Goal: Information Seeking & Learning: Learn about a topic

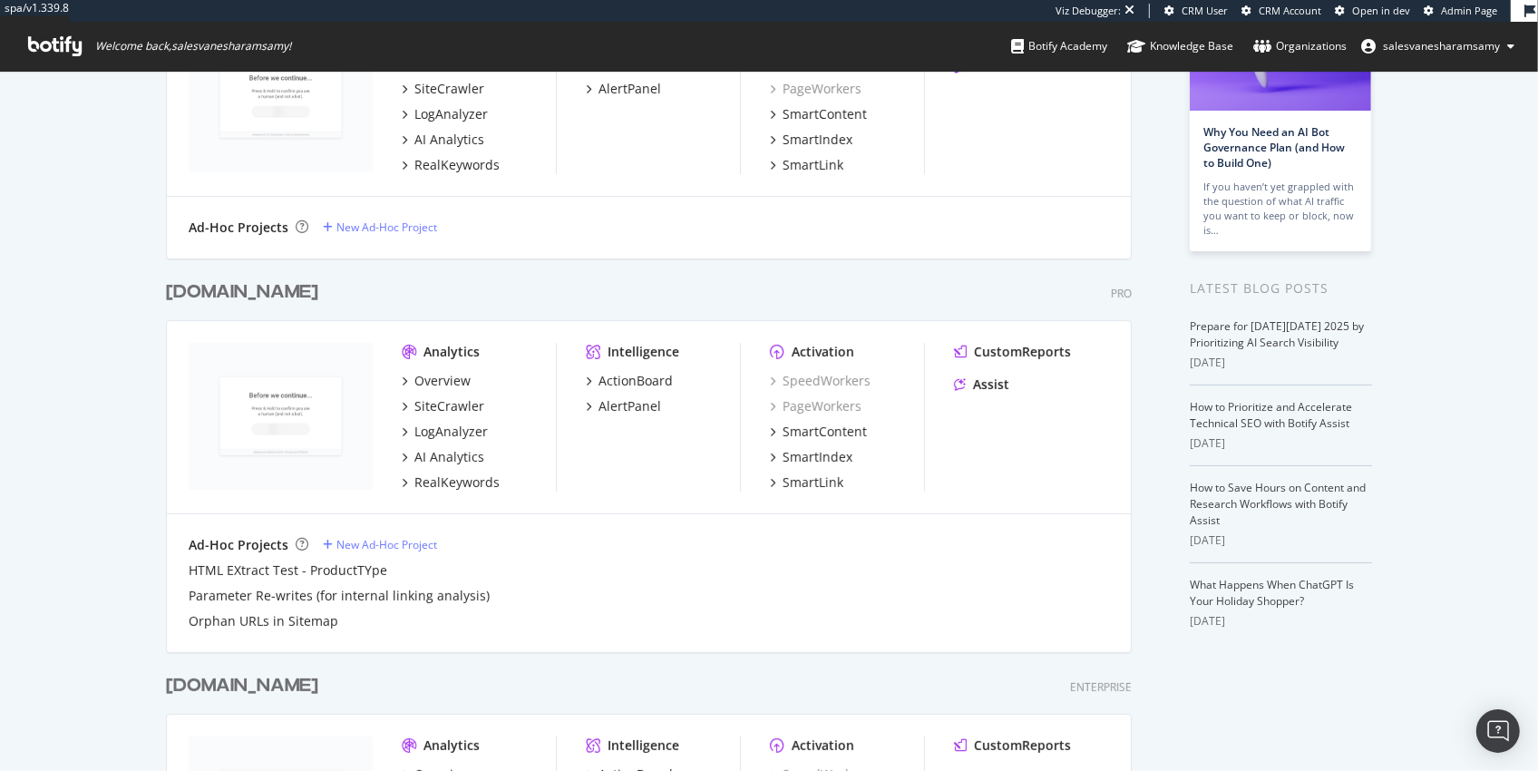
scroll to position [183, 0]
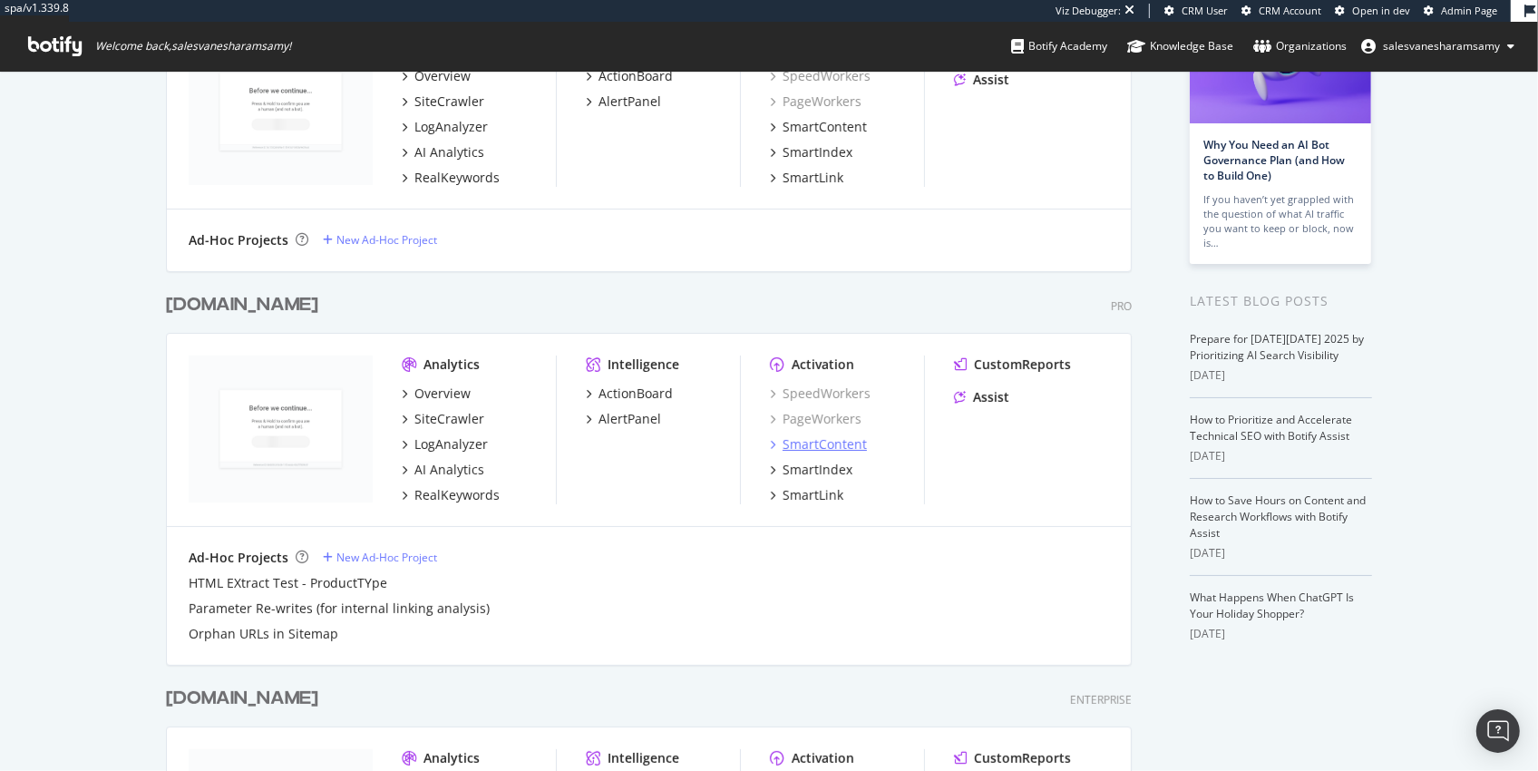
click at [793, 450] on div "SmartContent" at bounding box center [825, 444] width 84 height 18
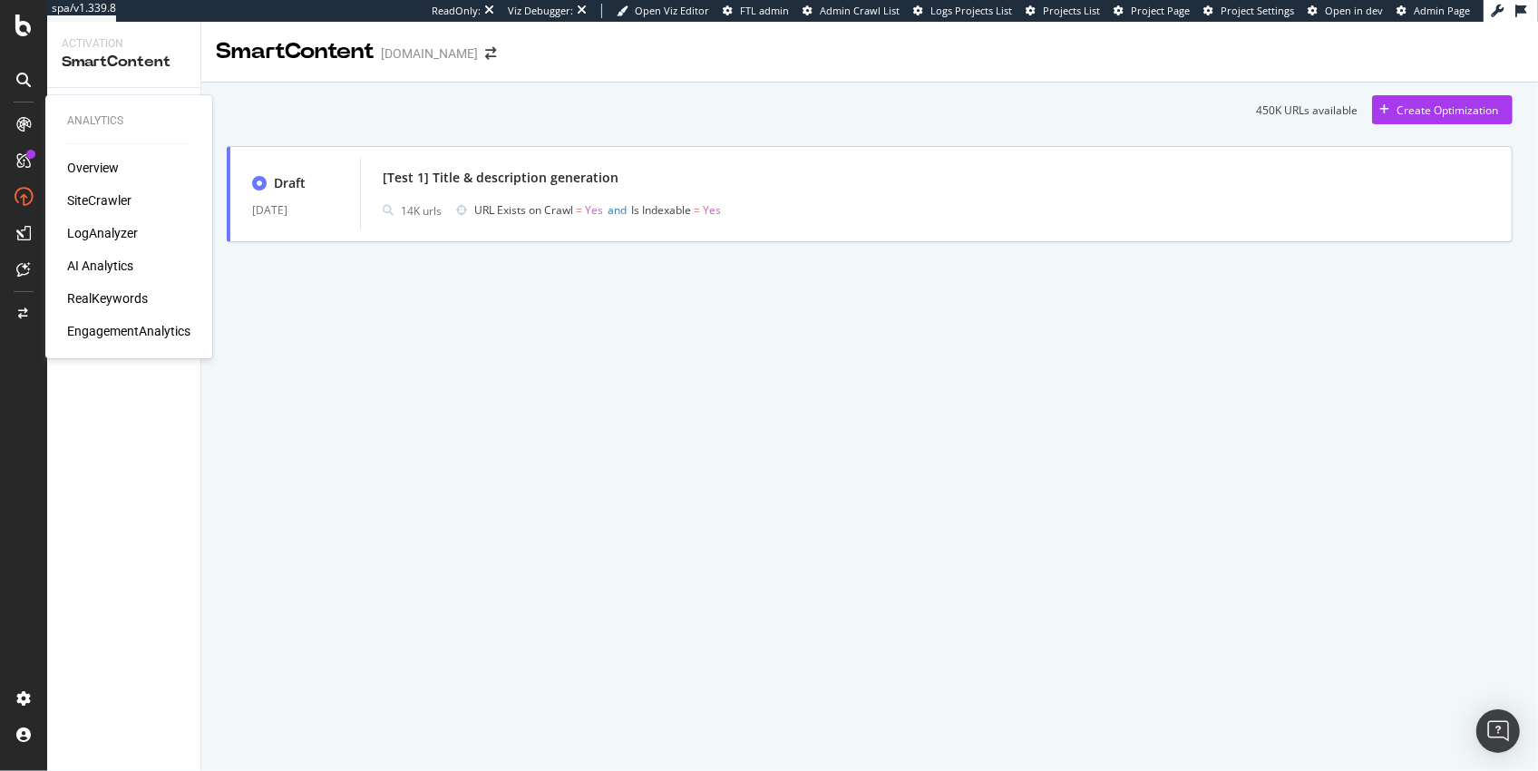
click at [94, 259] on div "AI Analytics" at bounding box center [100, 266] width 66 height 18
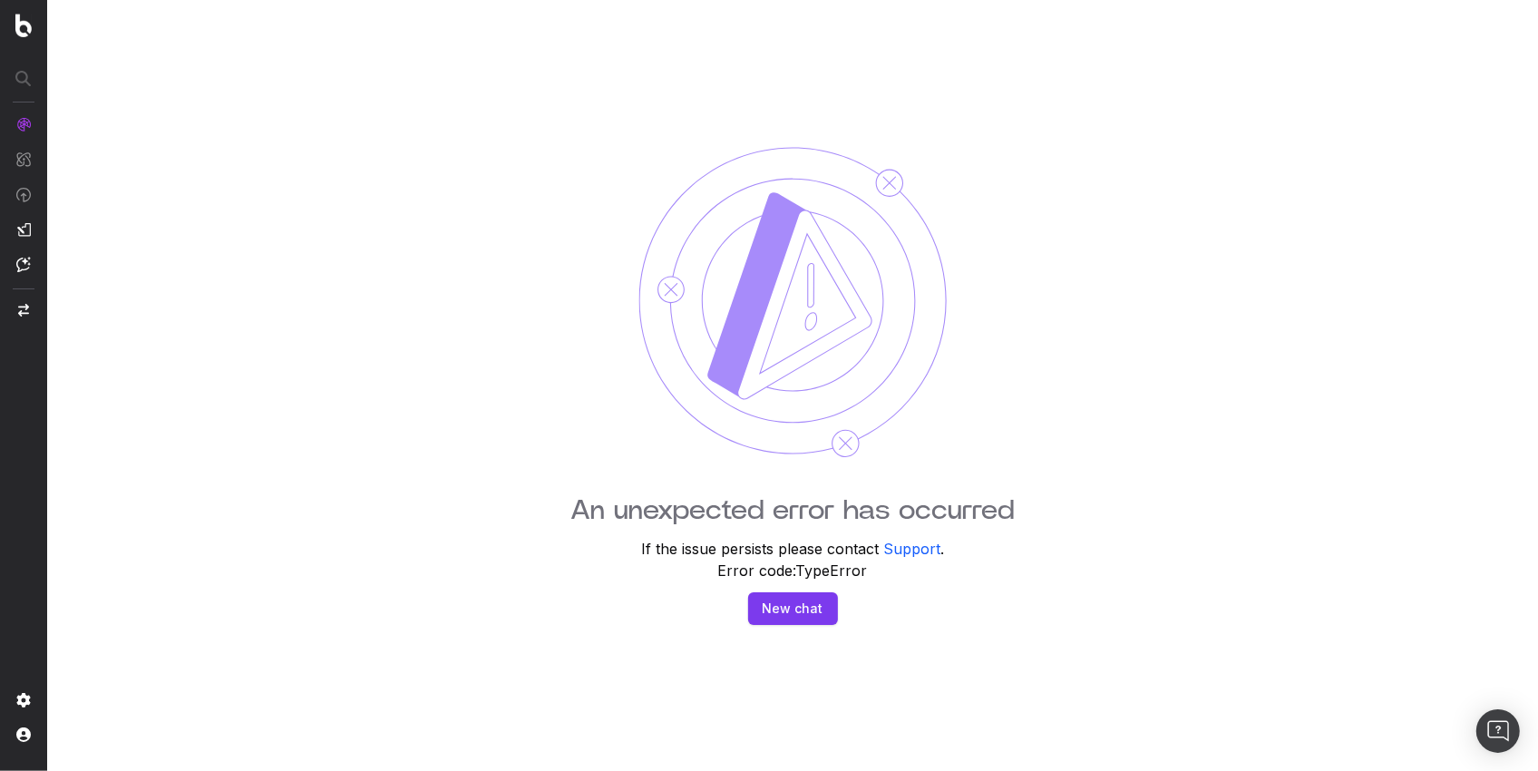
click at [25, 120] on img at bounding box center [23, 124] width 15 height 15
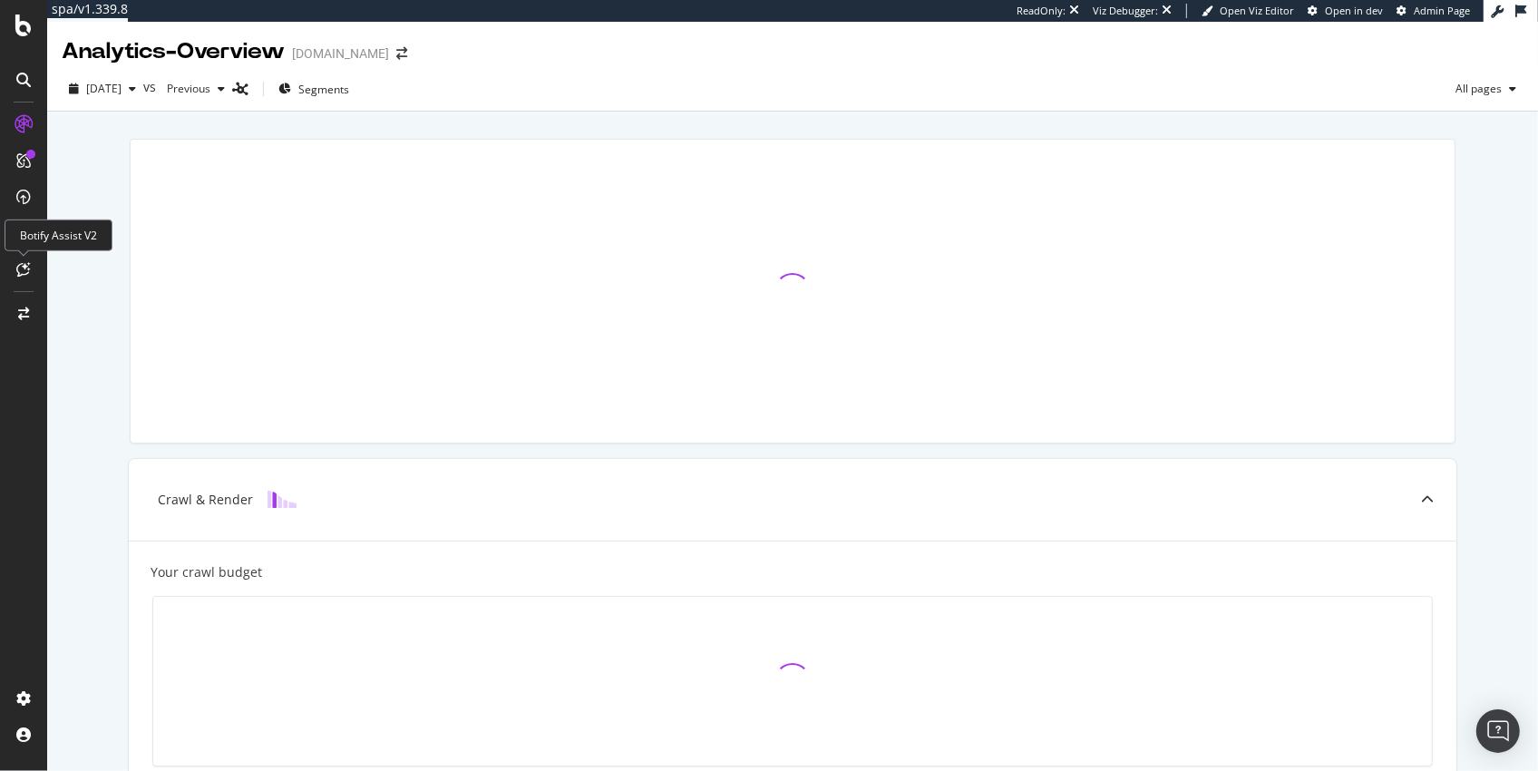
click at [27, 243] on div "Botify Assist V2" at bounding box center [59, 235] width 108 height 32
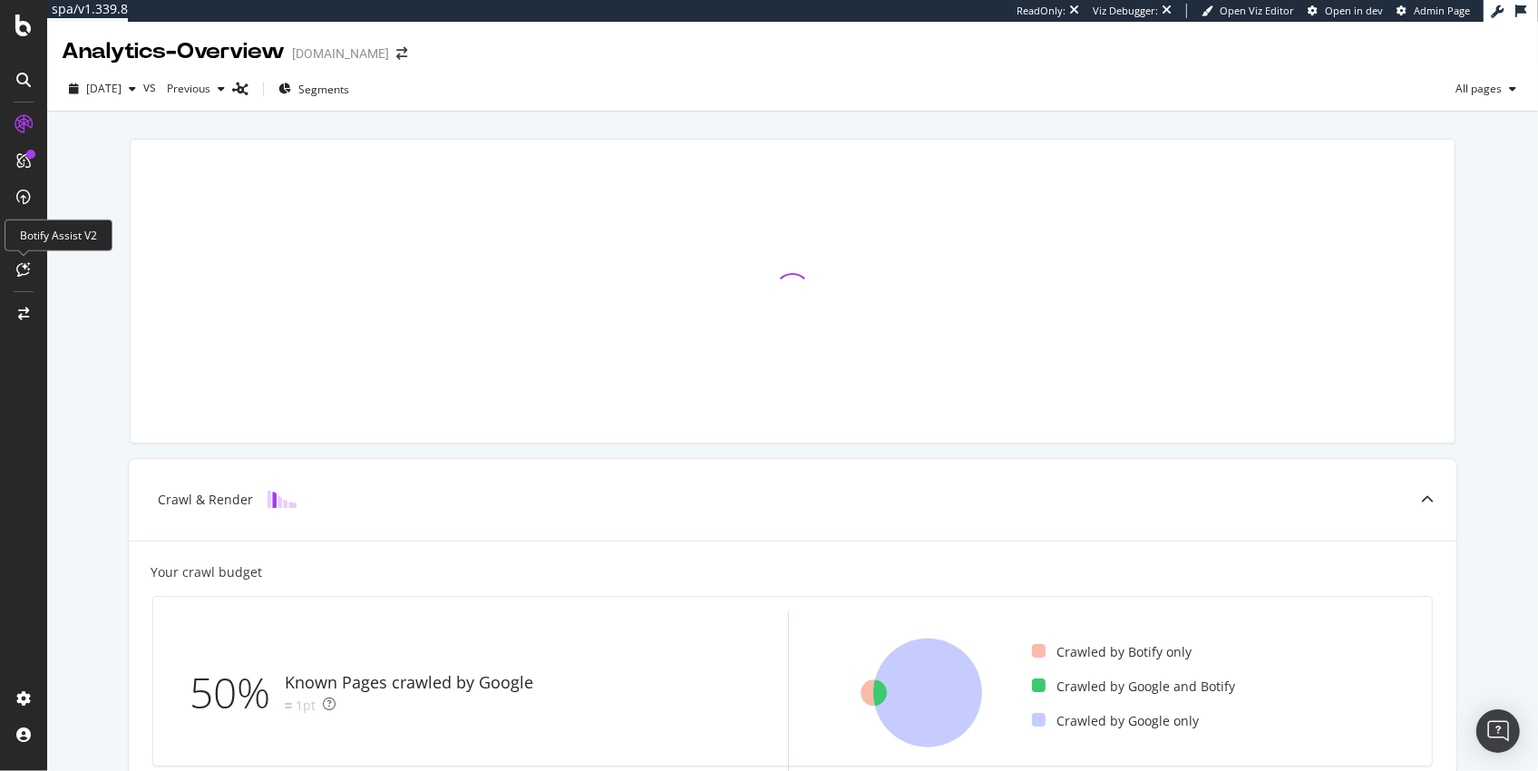
click at [36, 242] on div "Botify Assist V2" at bounding box center [59, 235] width 108 height 32
click at [26, 268] on icon at bounding box center [24, 269] width 14 height 15
